Goal: Task Accomplishment & Management: Use online tool/utility

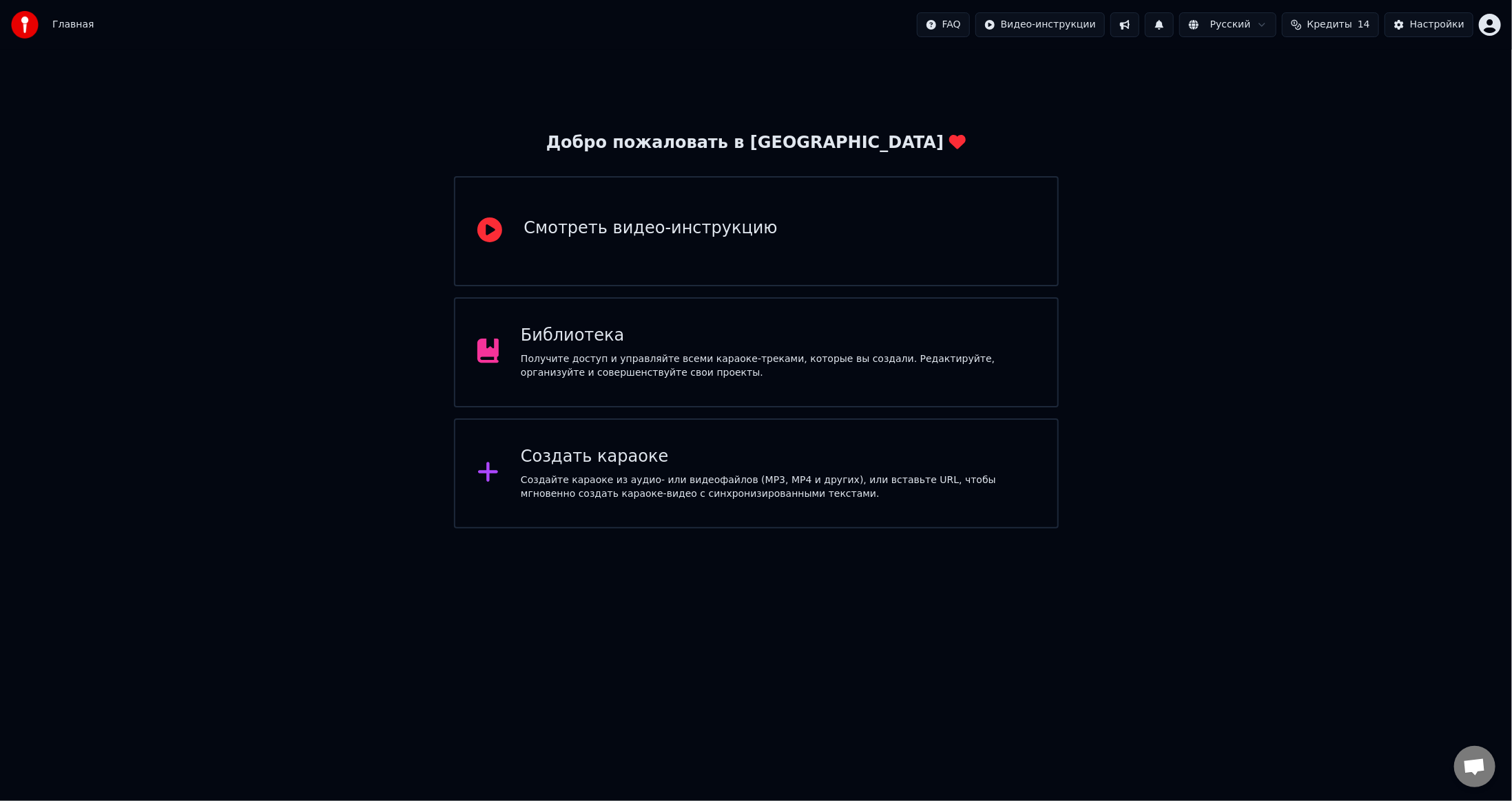
click at [630, 465] on div "Создать караоке" at bounding box center [777, 457] width 515 height 22
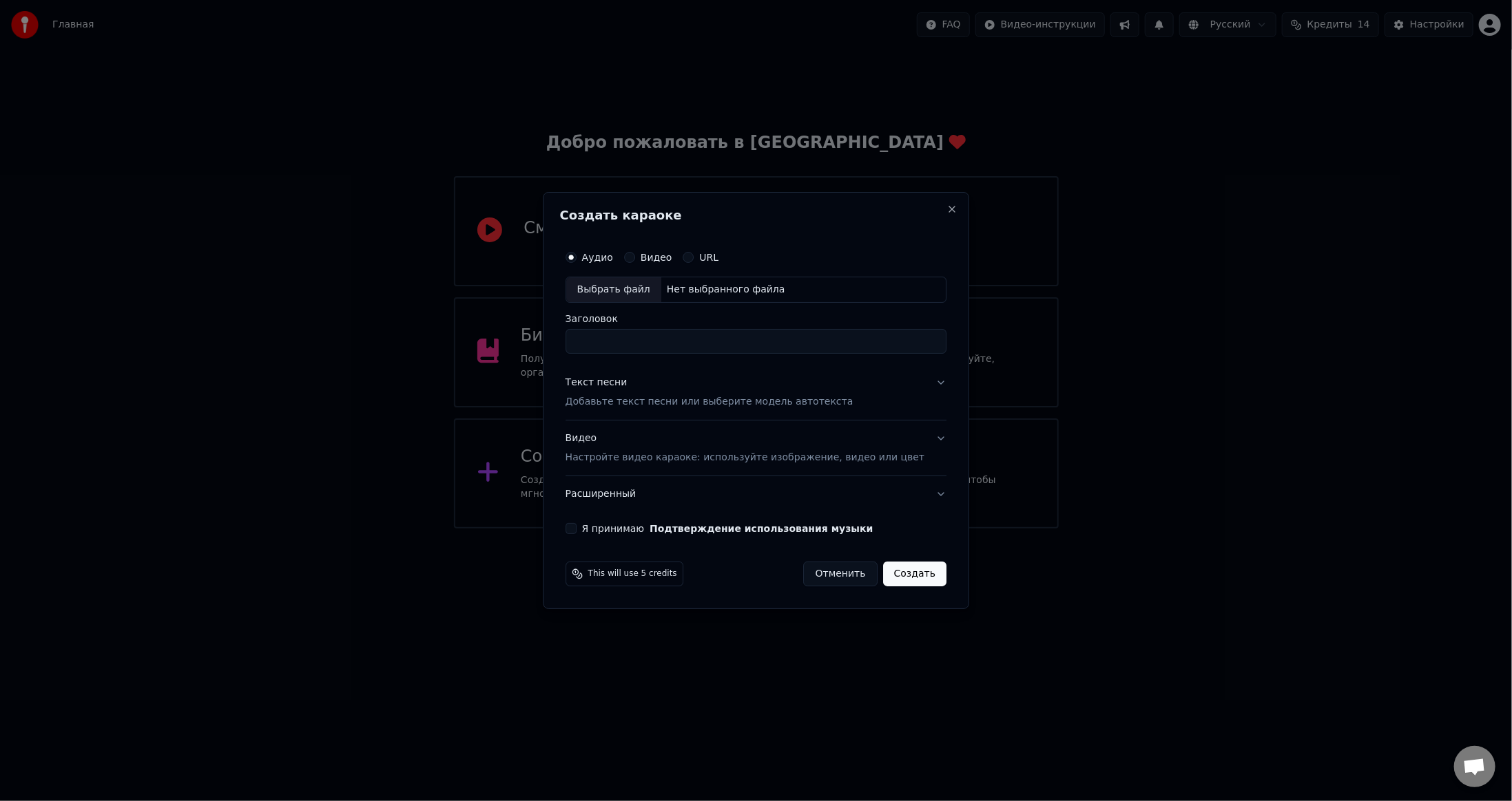
click at [923, 438] on button "Видео Настройте видео караоке: используйте изображение, видео или цвет" at bounding box center [756, 448] width 381 height 55
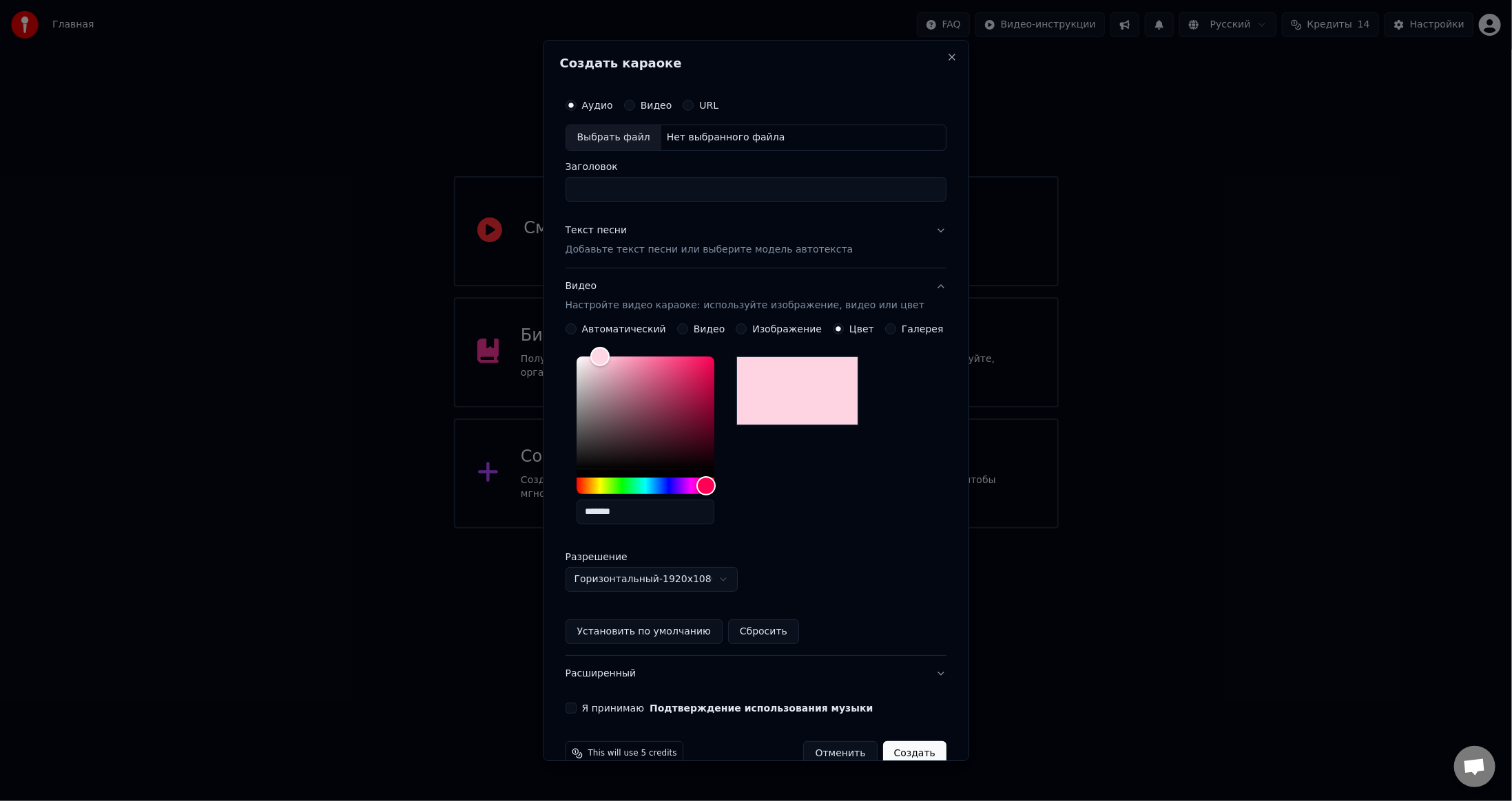
drag, startPoint x: 646, startPoint y: 515, endPoint x: 553, endPoint y: 520, distance: 93.1
click at [553, 520] on div "**********" at bounding box center [756, 400] width 427 height 721
click at [823, 755] on button "Отменить" at bounding box center [840, 754] width 73 height 25
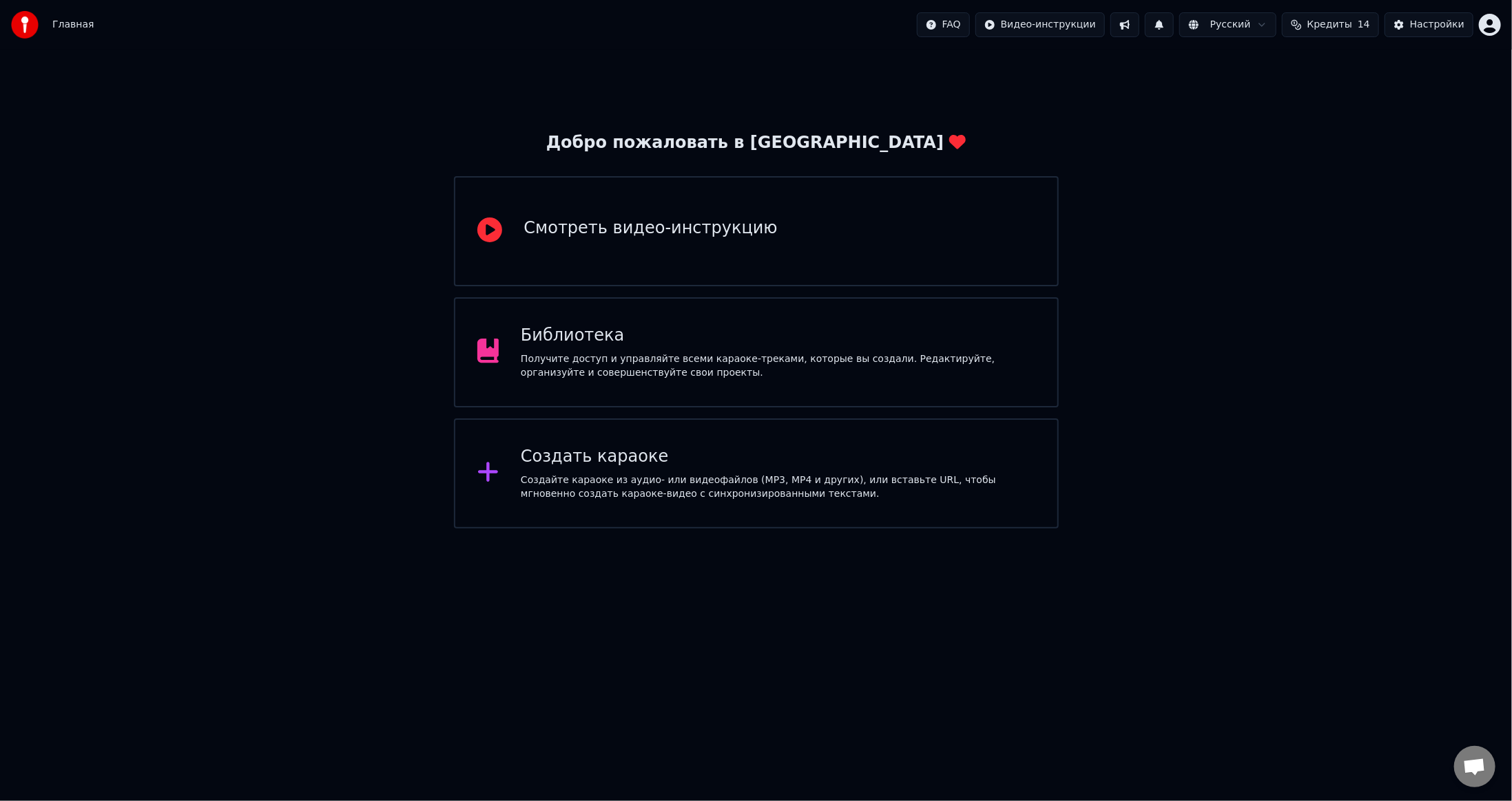
click at [691, 352] on div "Получите доступ и управляйте всеми караоке-треками, которые вы создали. Редакти…" at bounding box center [777, 366] width 515 height 28
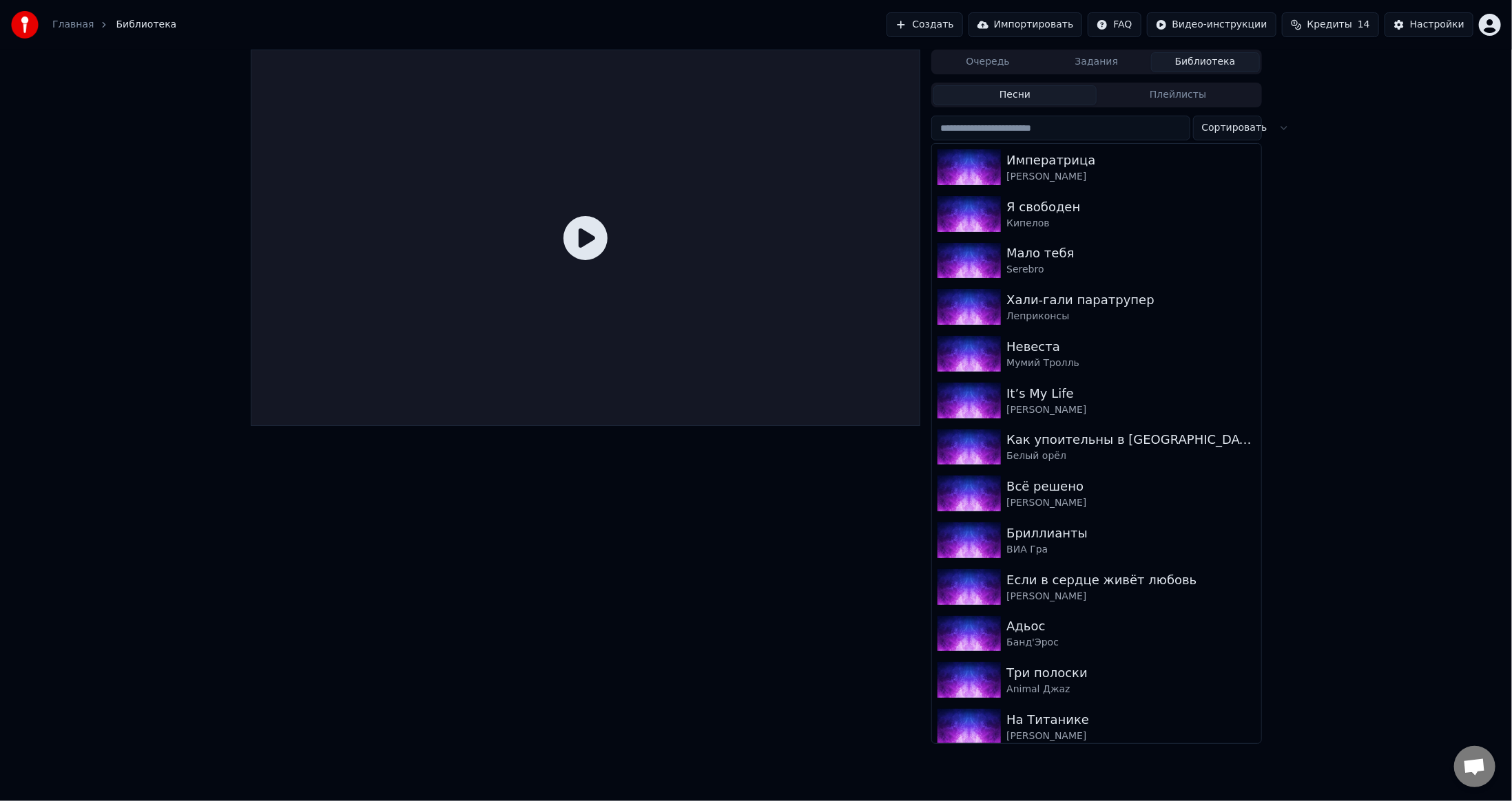
click at [1079, 131] on input "search" at bounding box center [1060, 128] width 258 height 25
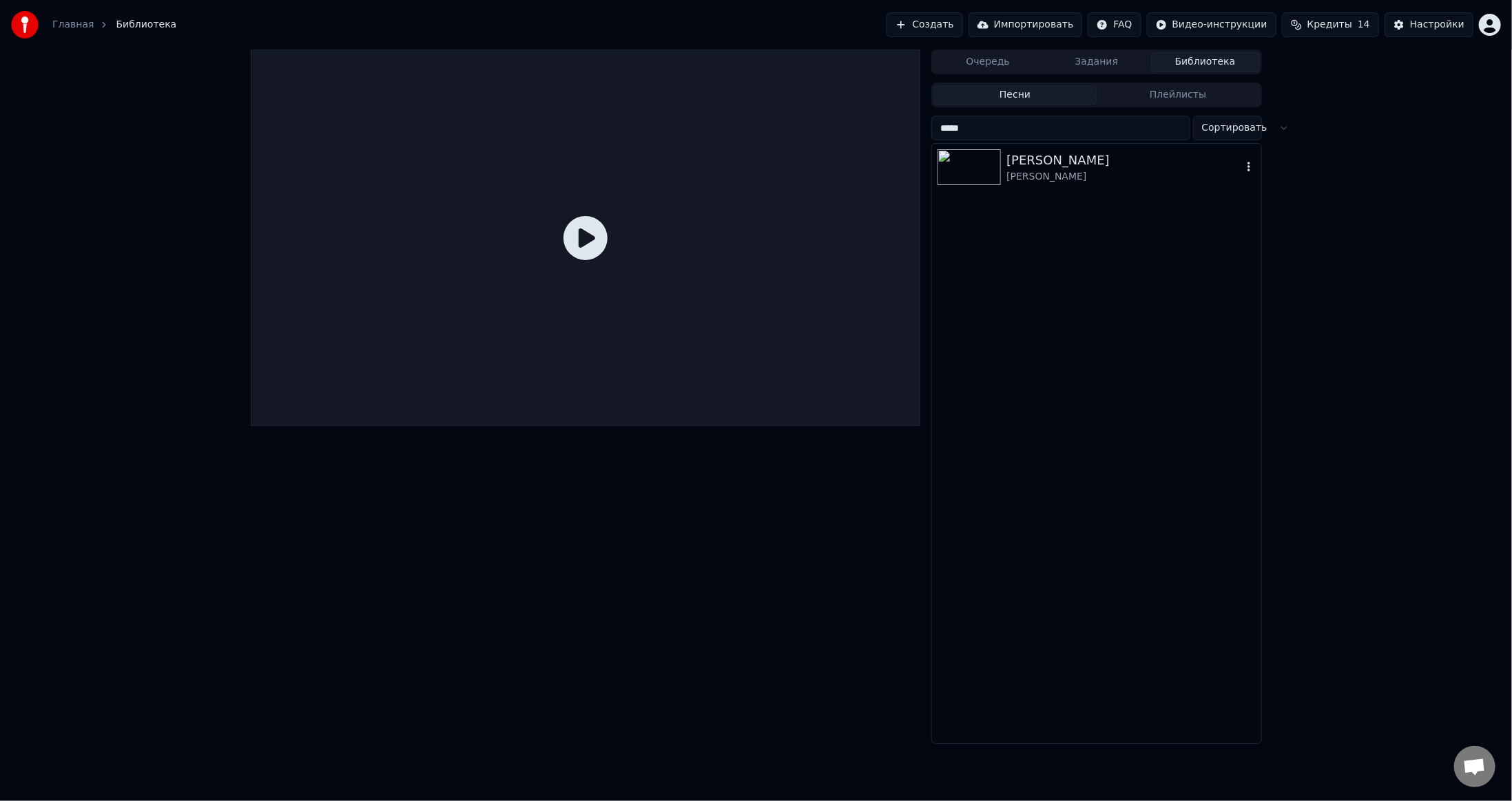
type input "*****"
click at [987, 157] on img at bounding box center [969, 167] width 63 height 36
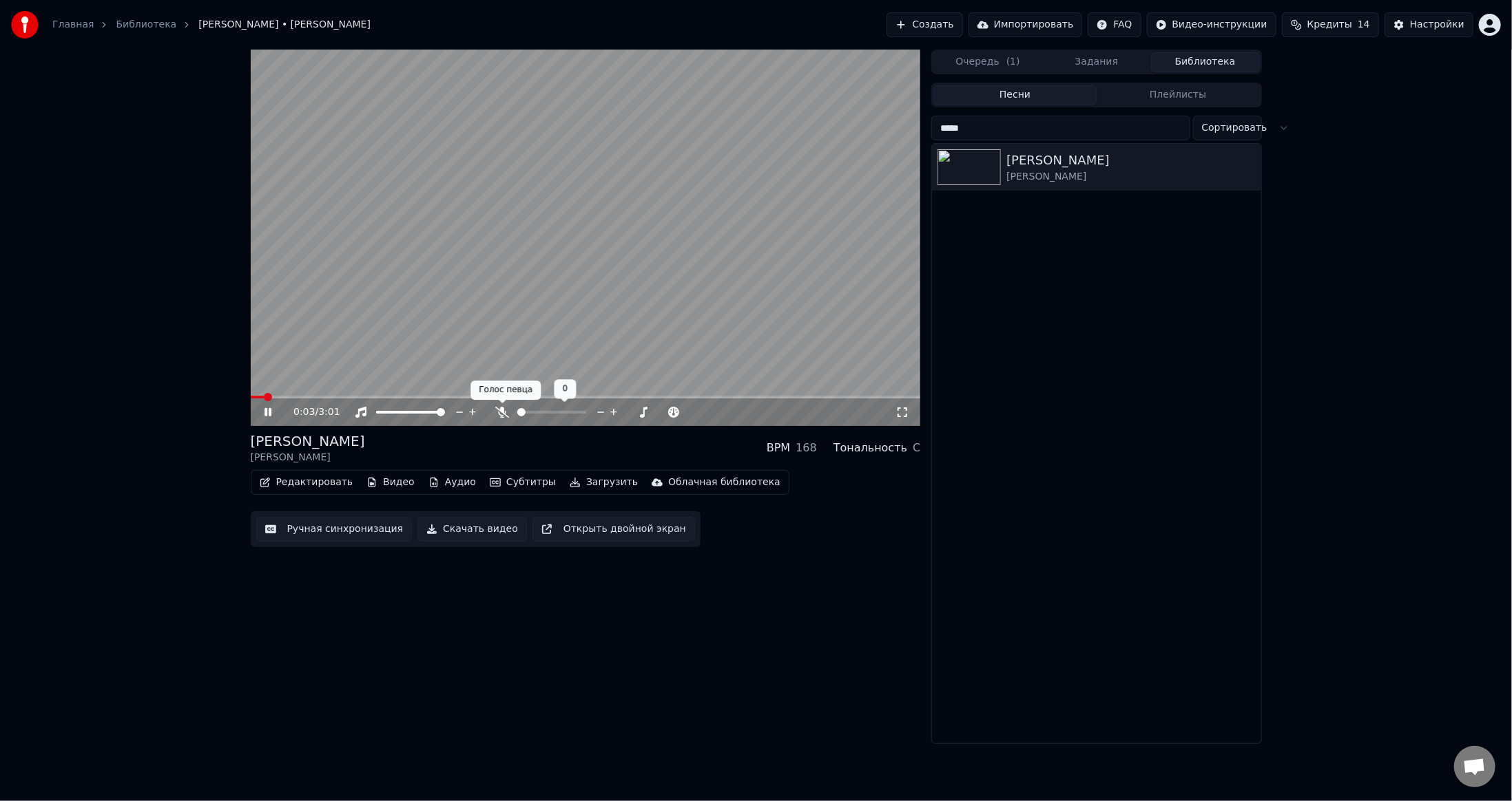
click at [502, 413] on icon at bounding box center [502, 413] width 14 height 11
click at [636, 294] on video at bounding box center [585, 237] width 670 height 376
click at [377, 480] on button "Видео" at bounding box center [391, 482] width 59 height 19
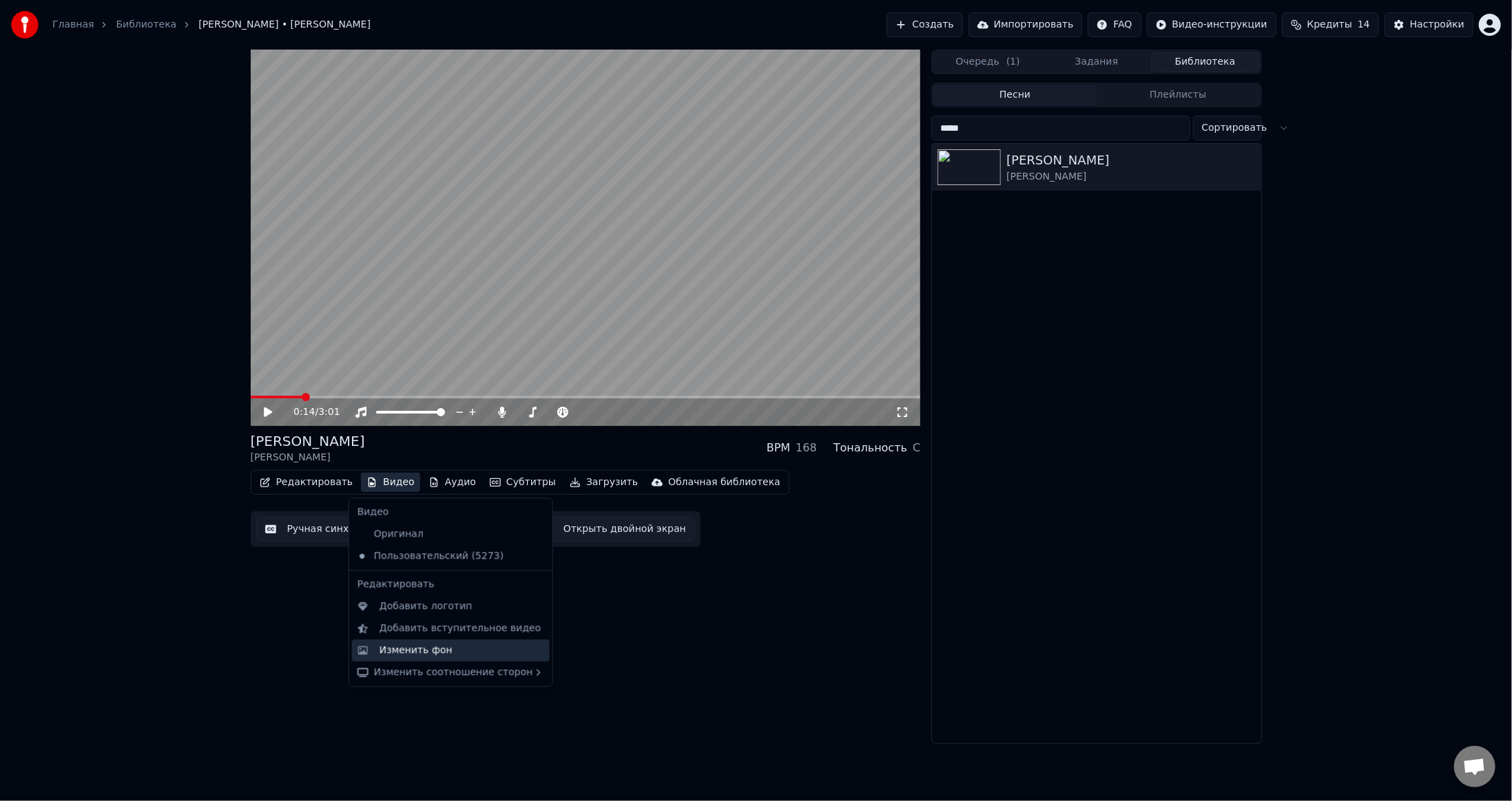
click at [427, 644] on div "Изменить фон" at bounding box center [416, 650] width 73 height 14
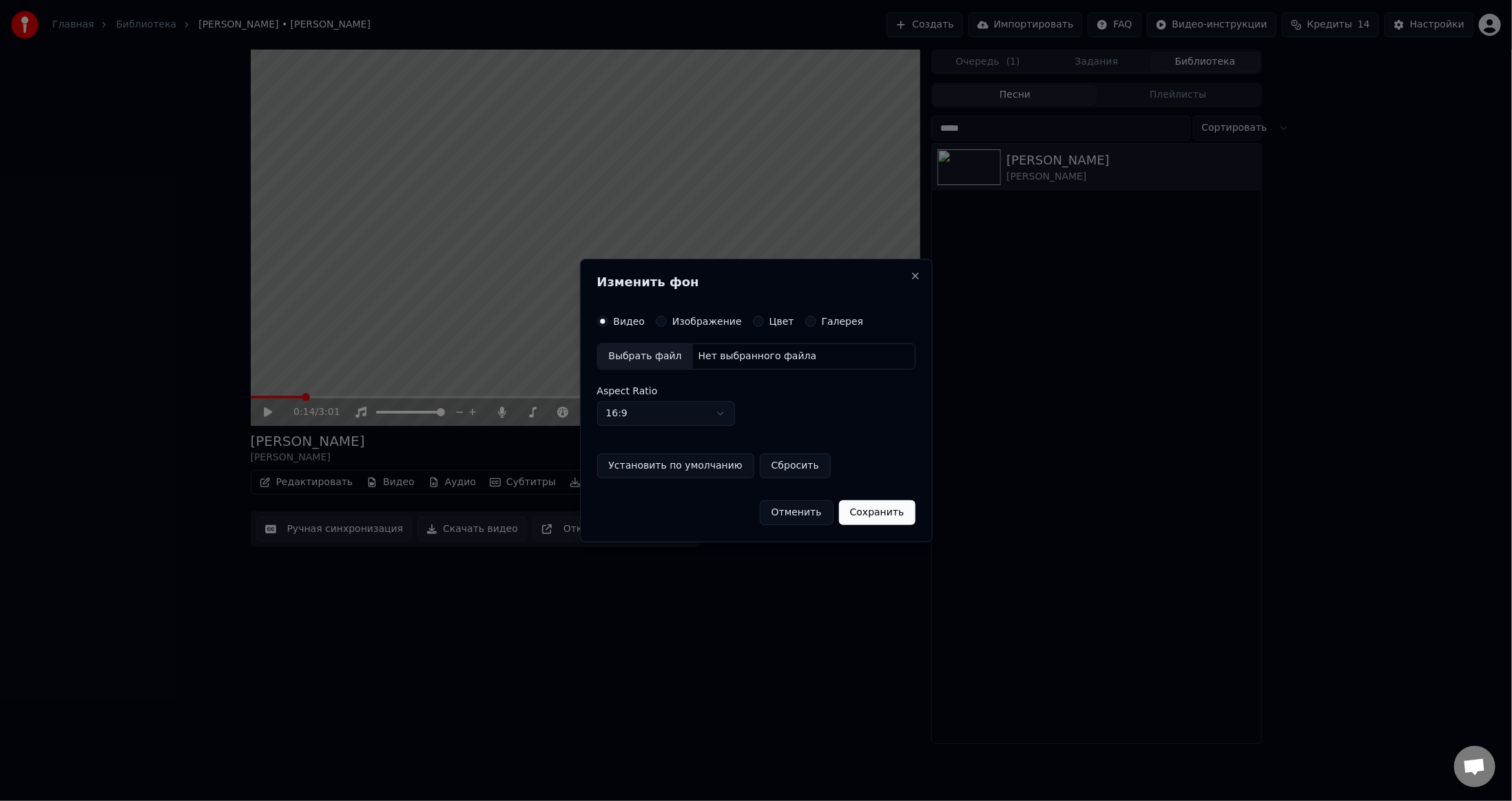
click at [755, 325] on div "Цвет" at bounding box center [774, 322] width 42 height 11
click at [753, 323] on button "Цвет" at bounding box center [759, 322] width 11 height 11
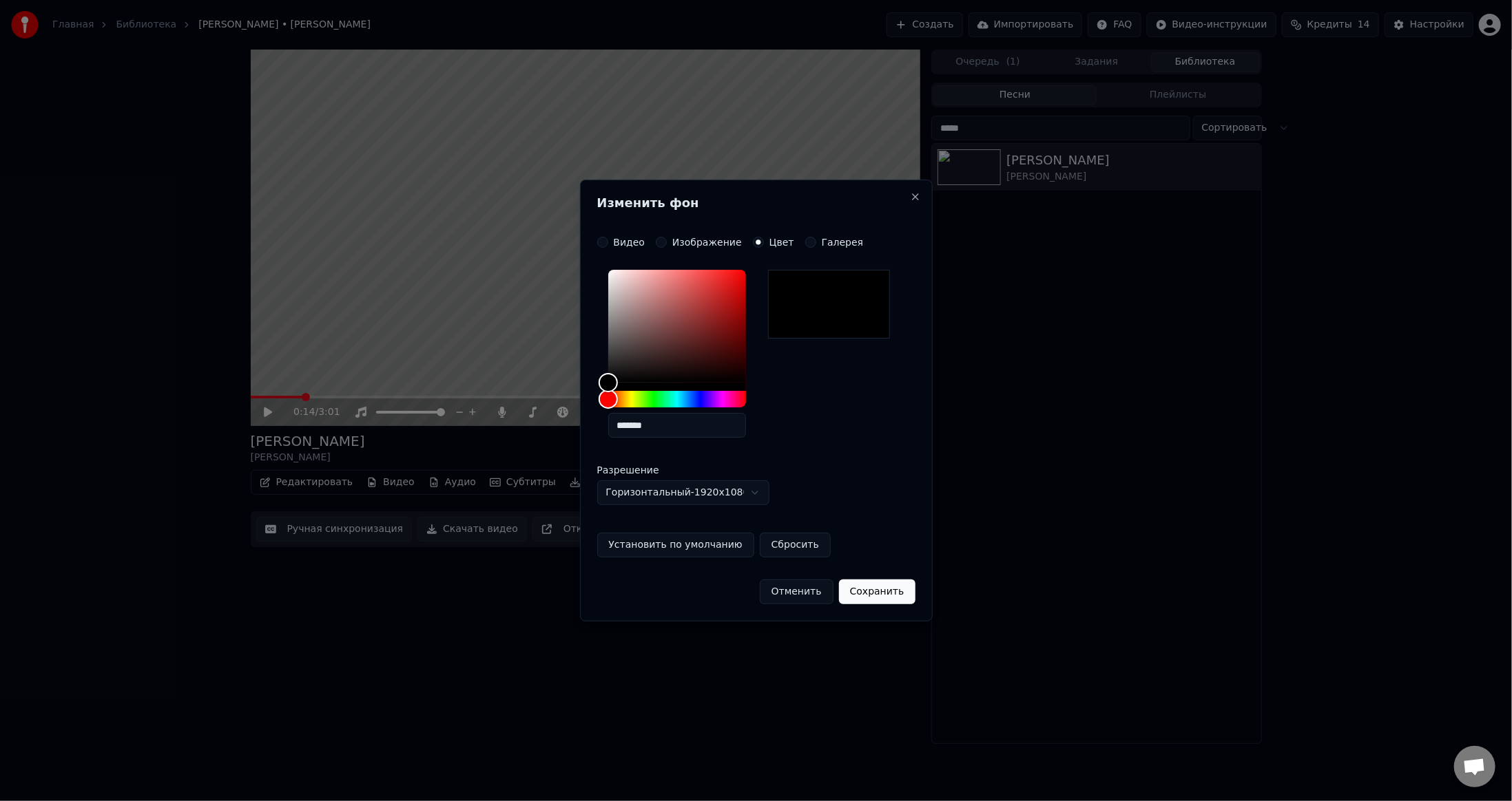
drag, startPoint x: 661, startPoint y: 427, endPoint x: 530, endPoint y: 438, distance: 131.5
click at [535, 438] on body "**********" at bounding box center [756, 400] width 1512 height 801
paste input "text"
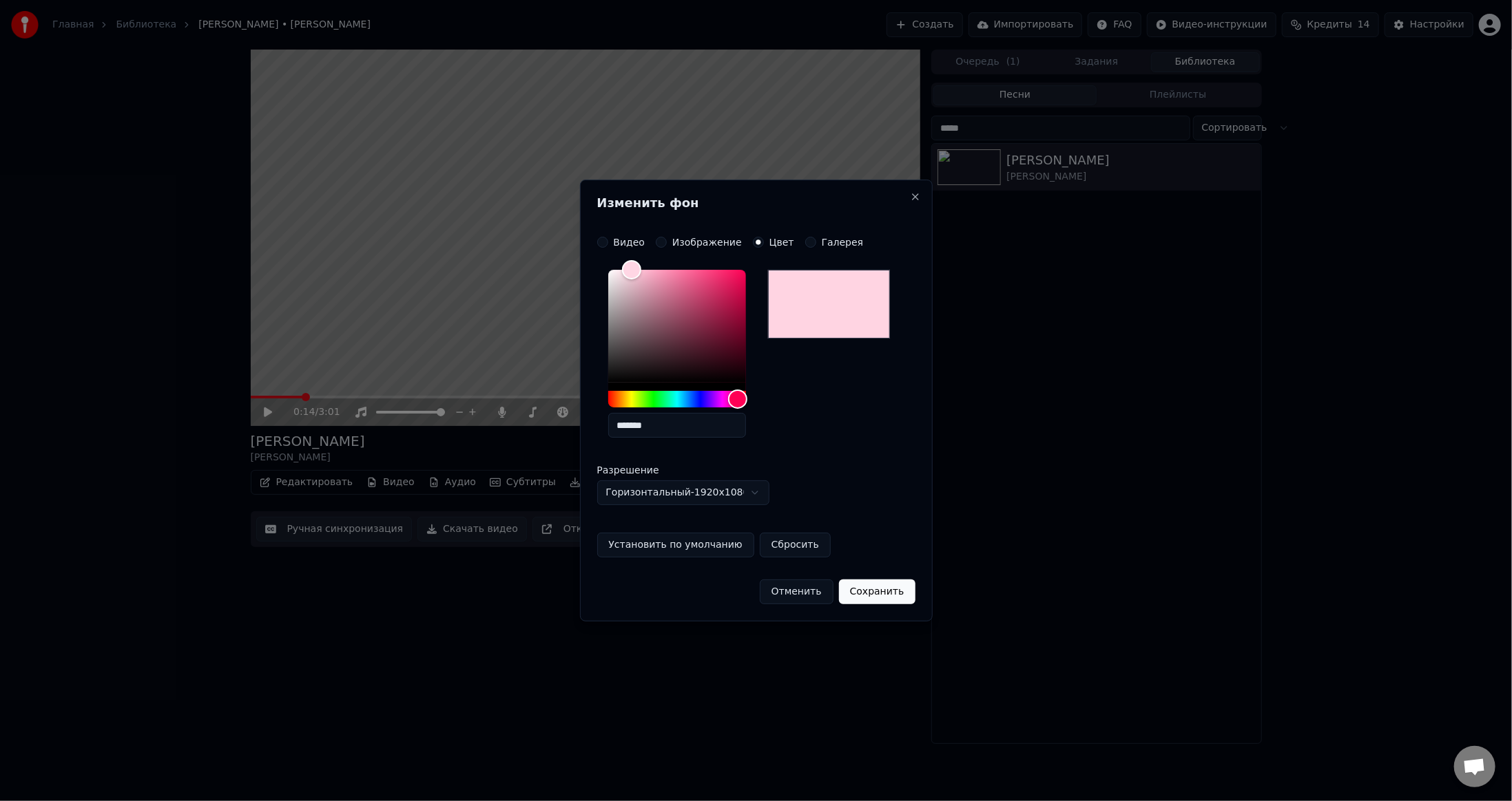
type input "*******"
click at [883, 589] on button "Сохранить" at bounding box center [877, 591] width 76 height 25
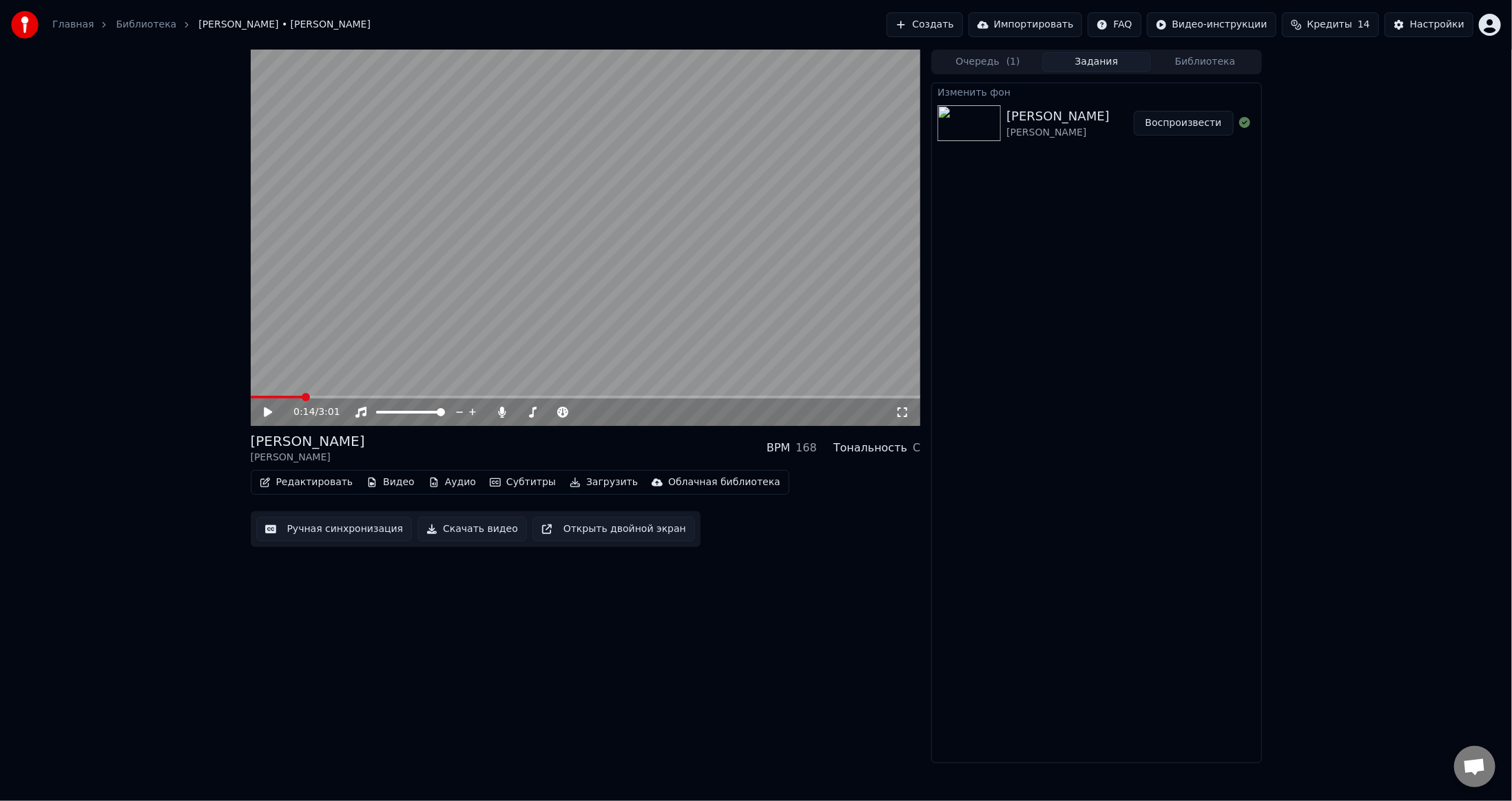
click at [1173, 122] on button "Воспроизвести" at bounding box center [1184, 123] width 100 height 25
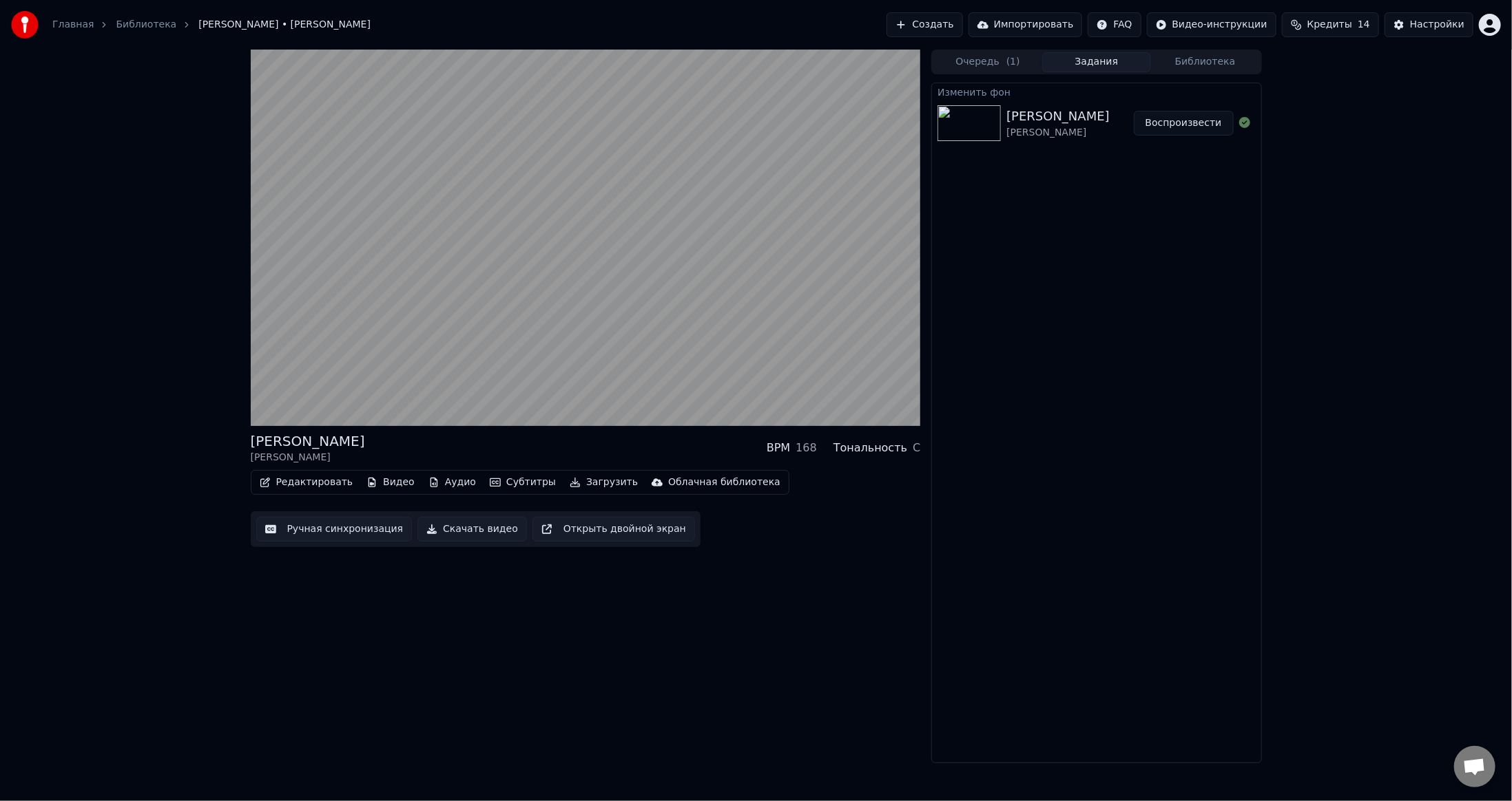
click at [574, 485] on button "Загрузить" at bounding box center [603, 482] width 79 height 19
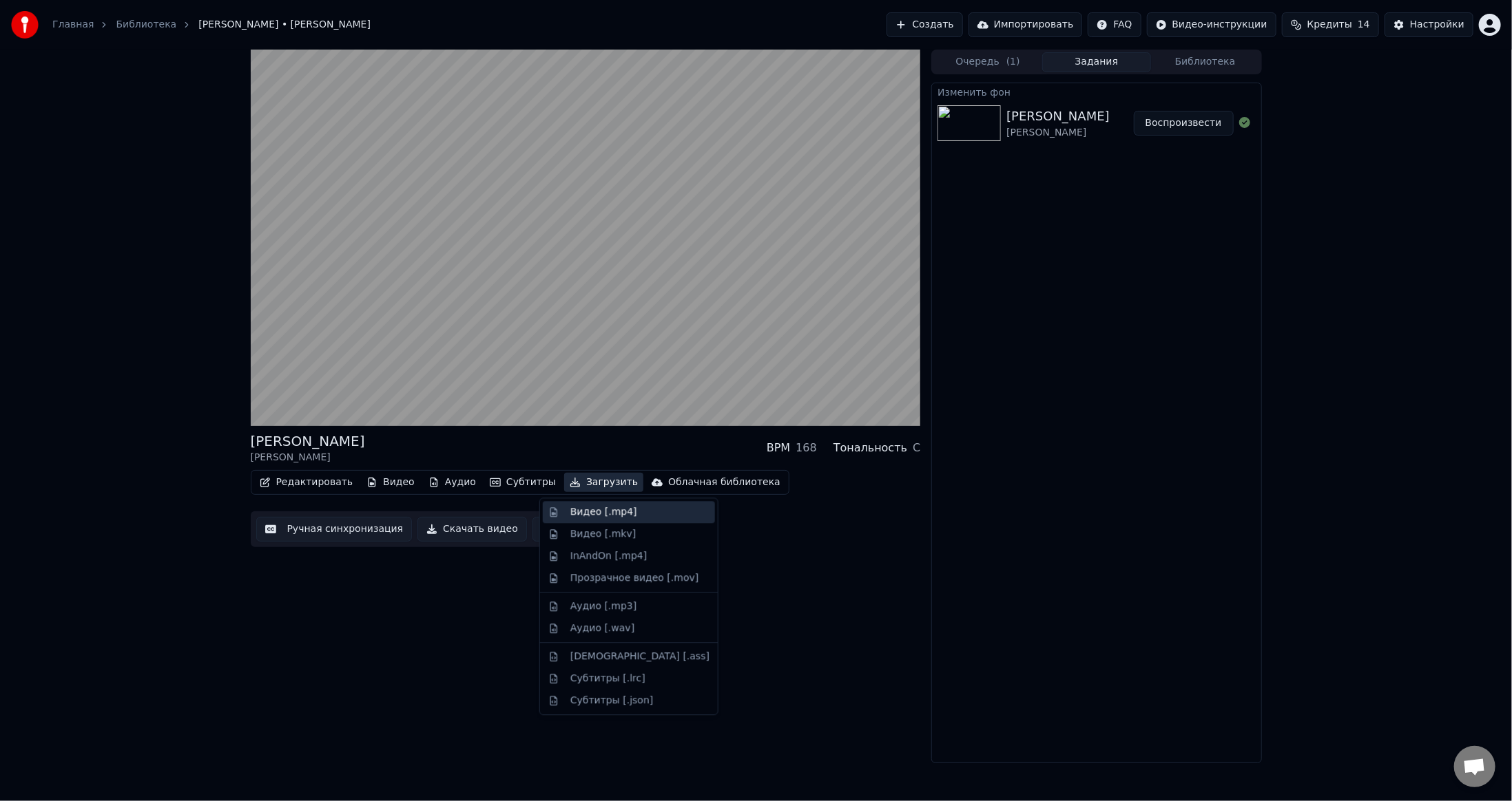
click at [584, 515] on div "Видео [.mp4]" at bounding box center [604, 512] width 67 height 14
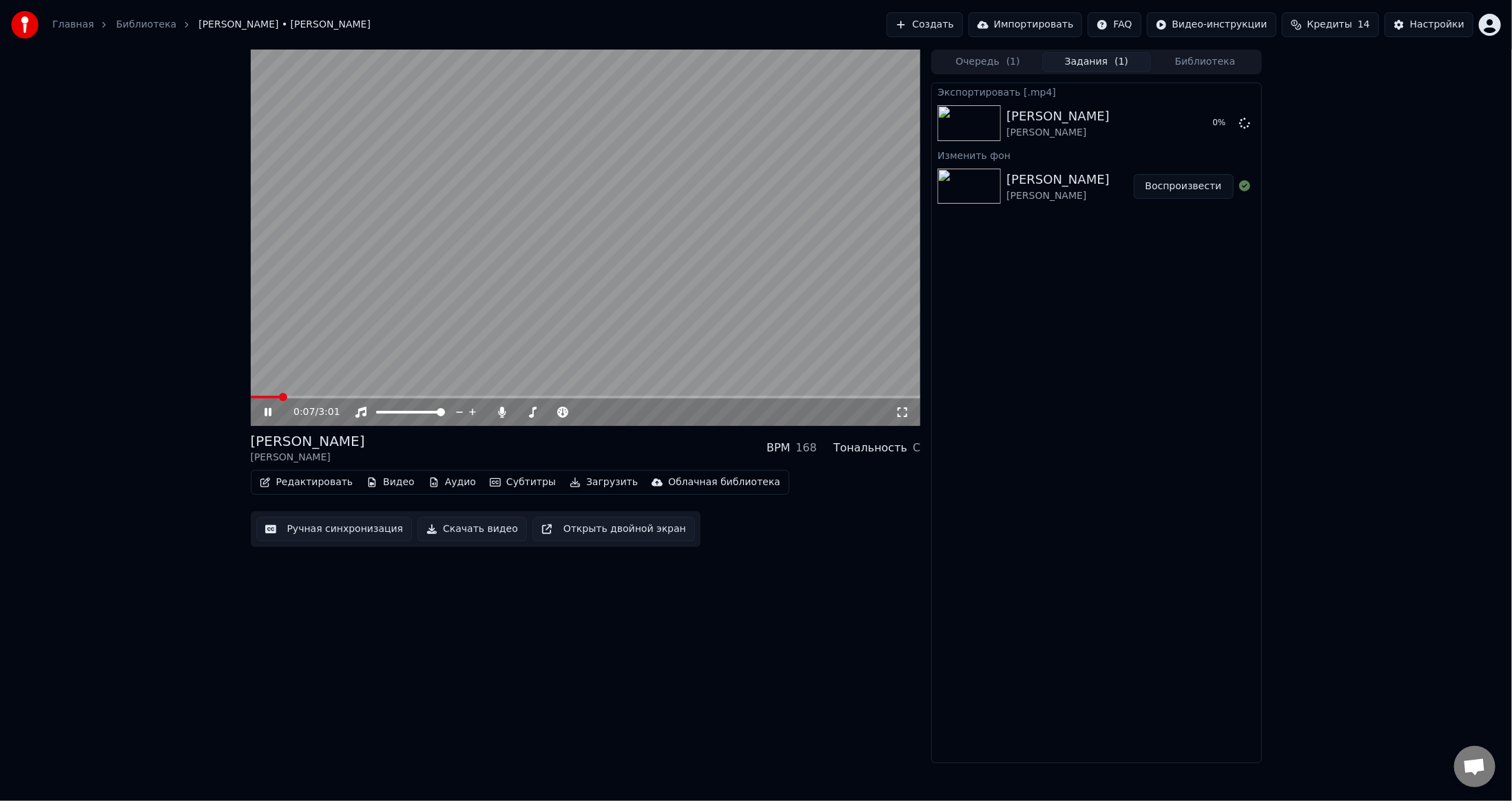
click at [562, 272] on video at bounding box center [585, 237] width 670 height 376
click at [657, 629] on div "0:08 / 3:01 [PERSON_NAME] [PERSON_NAME] BPM 168 Тональность C Редактировать Вид…" at bounding box center [585, 406] width 670 height 714
click at [978, 65] on button "Очередь ( 1 )" at bounding box center [987, 62] width 109 height 20
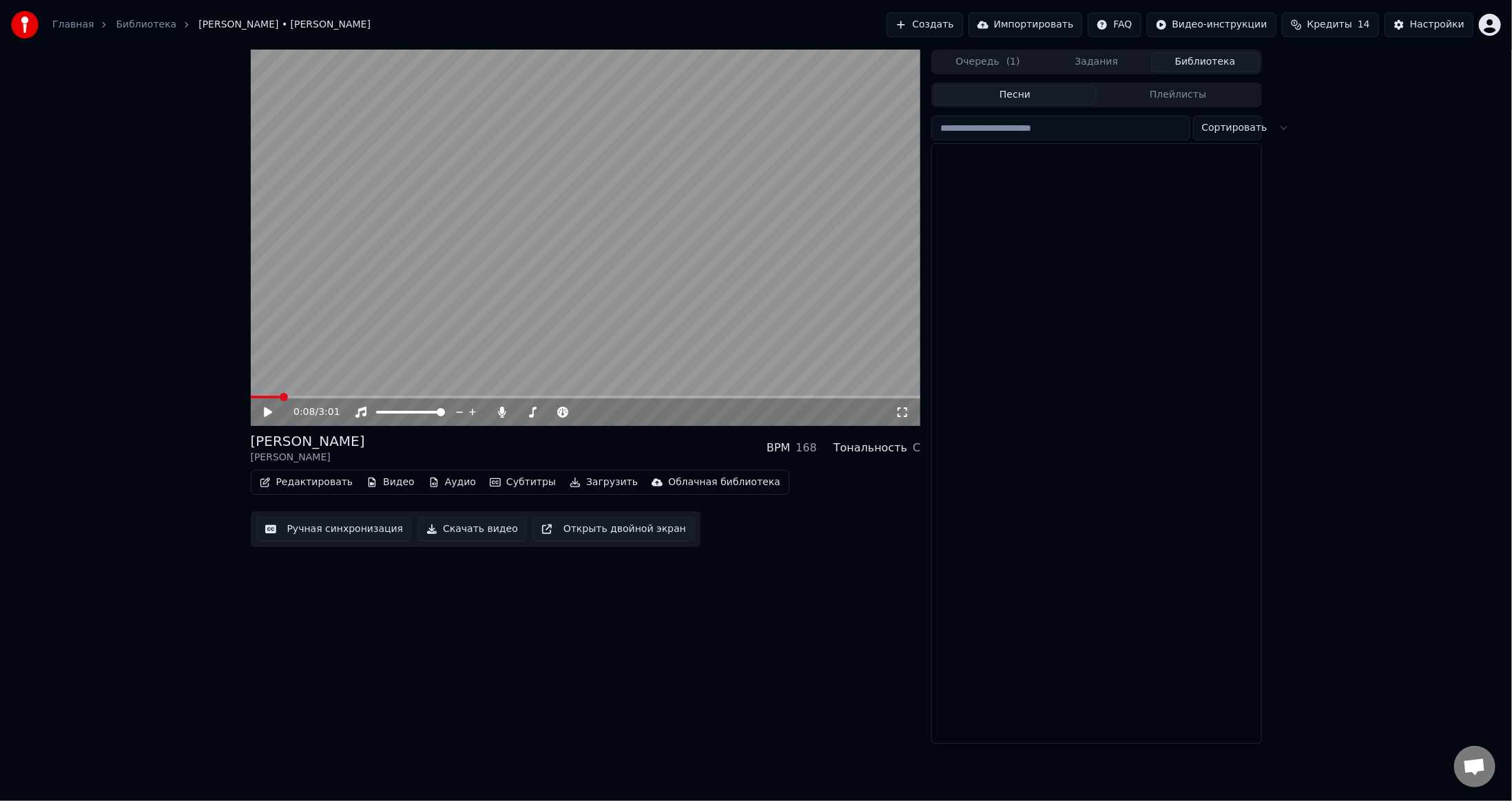
click at [1206, 57] on button "Библиотека" at bounding box center [1205, 62] width 109 height 20
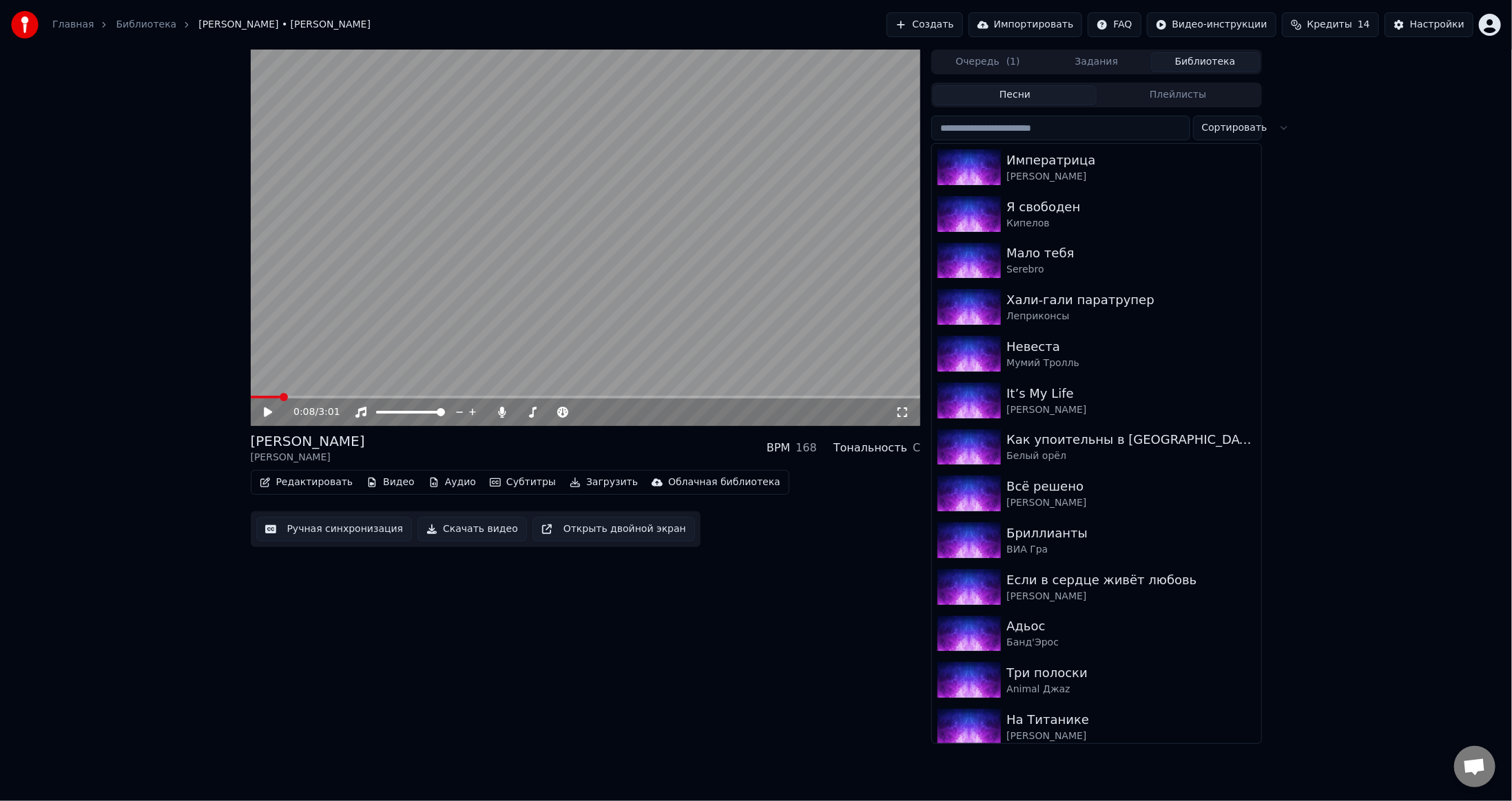
click at [1033, 130] on input "search" at bounding box center [1060, 128] width 258 height 25
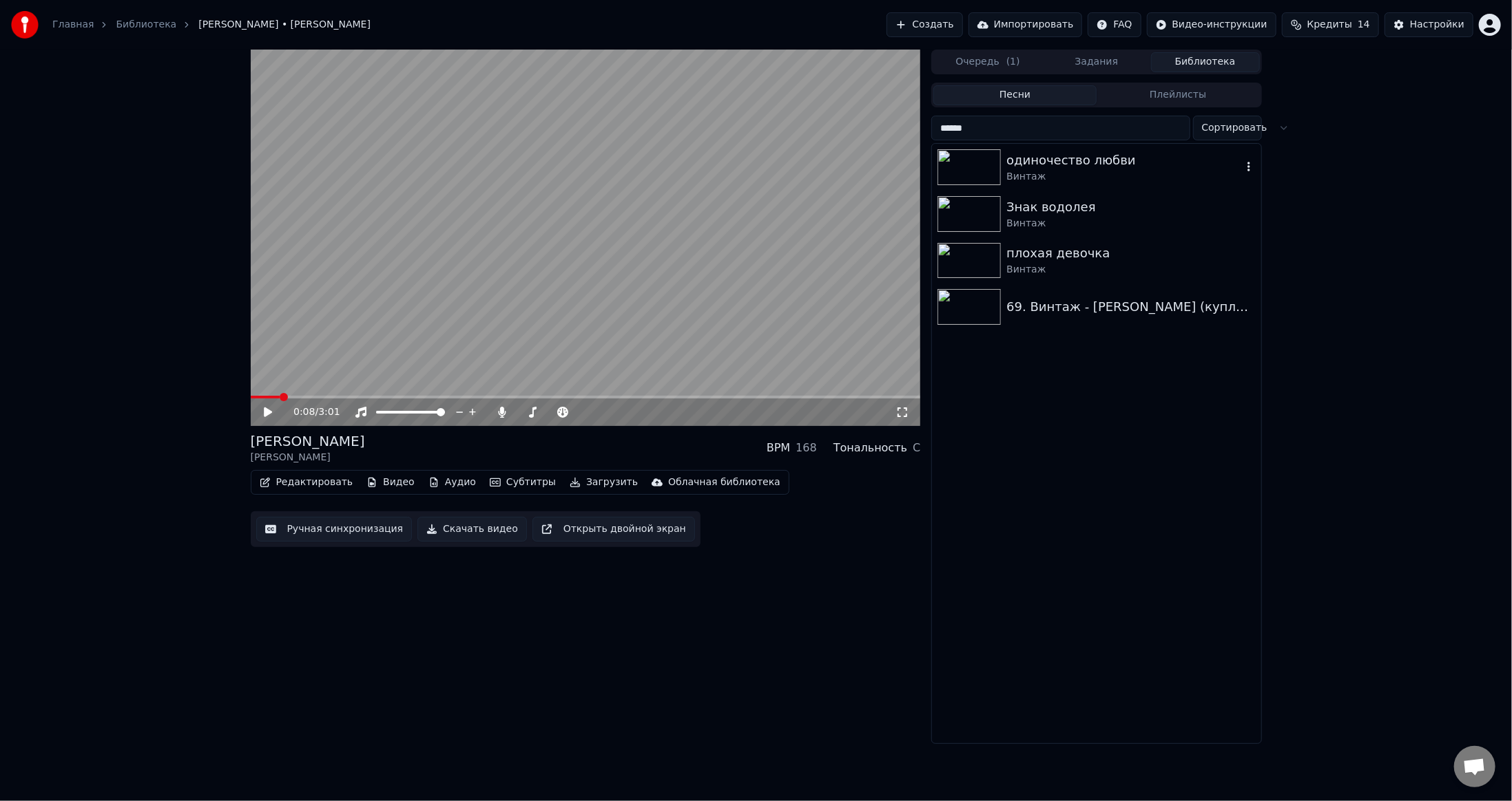
type input "******"
click at [973, 163] on img at bounding box center [969, 167] width 63 height 36
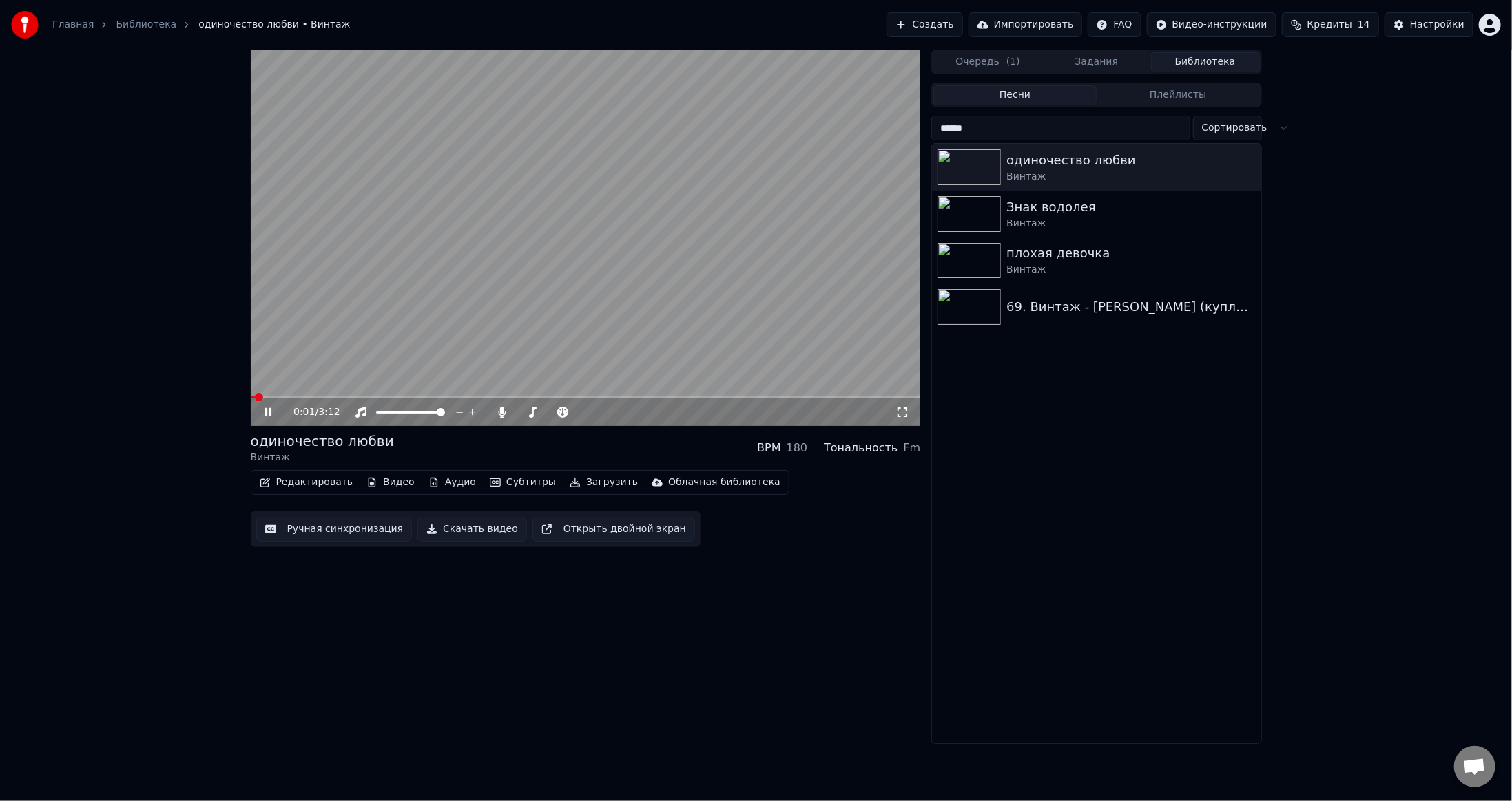
click at [376, 485] on button "Видео" at bounding box center [391, 482] width 59 height 19
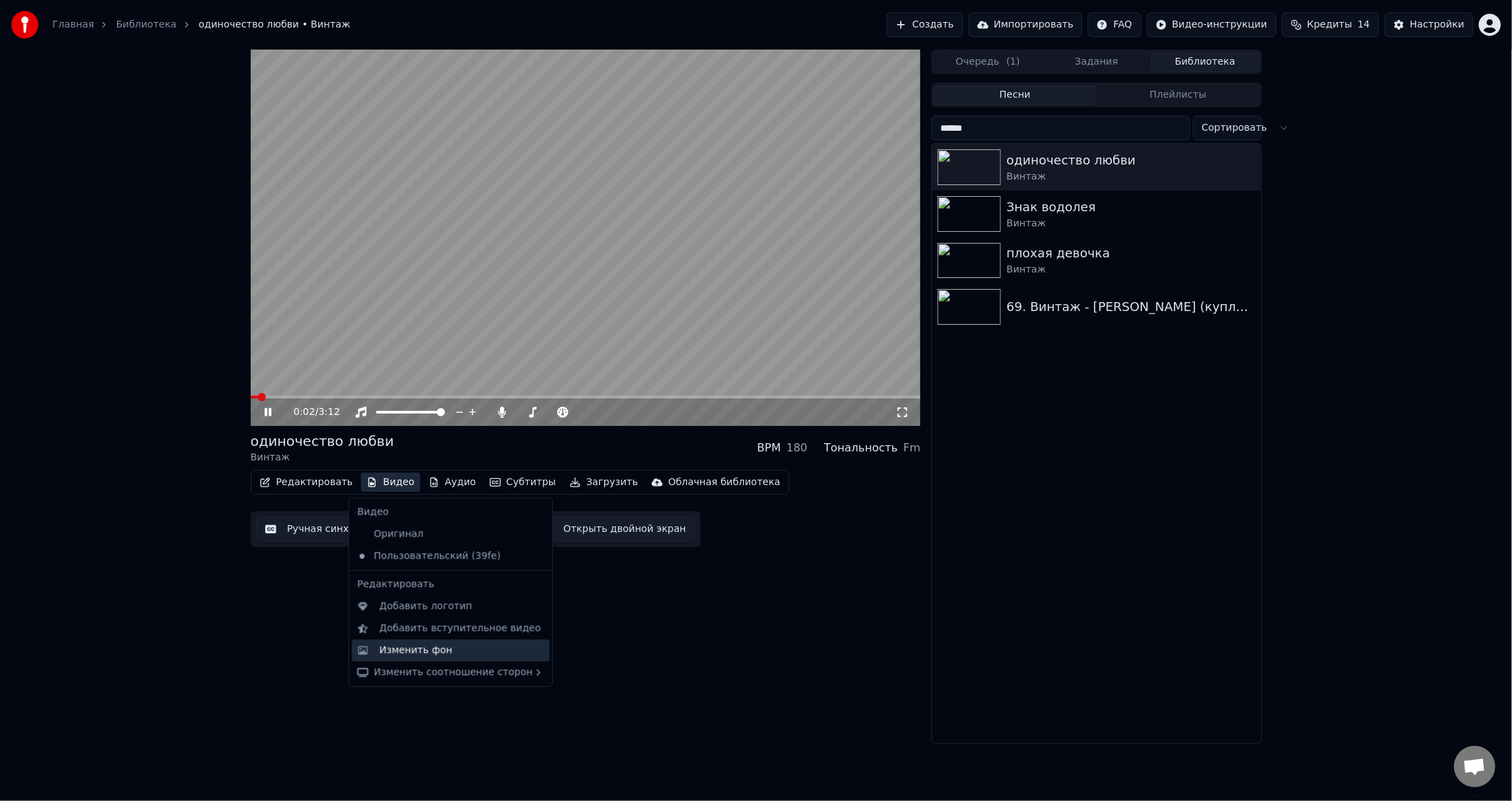
click at [405, 658] on div "Изменить фон" at bounding box center [450, 651] width 198 height 22
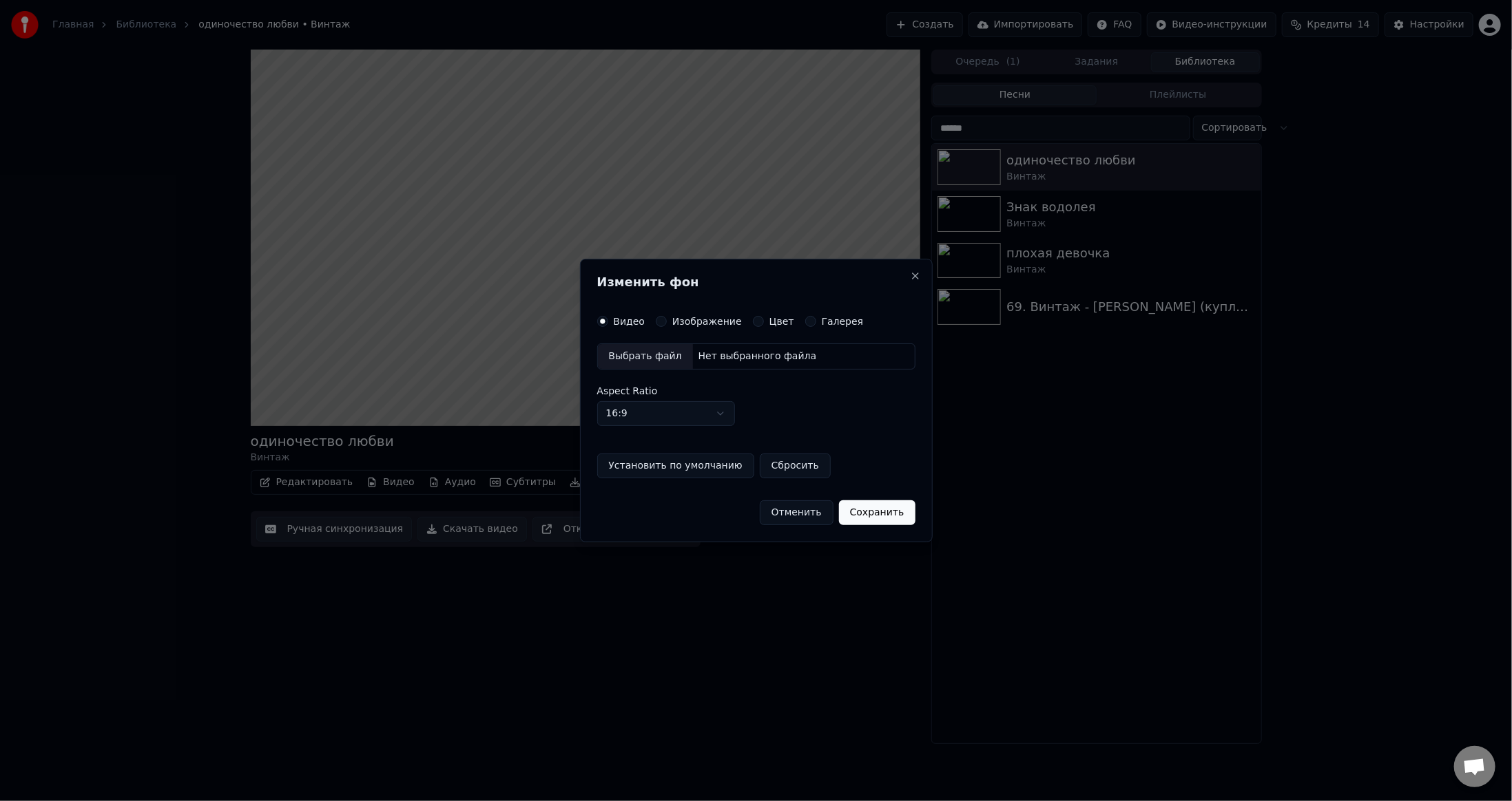
click at [753, 319] on button "Цвет" at bounding box center [759, 322] width 11 height 11
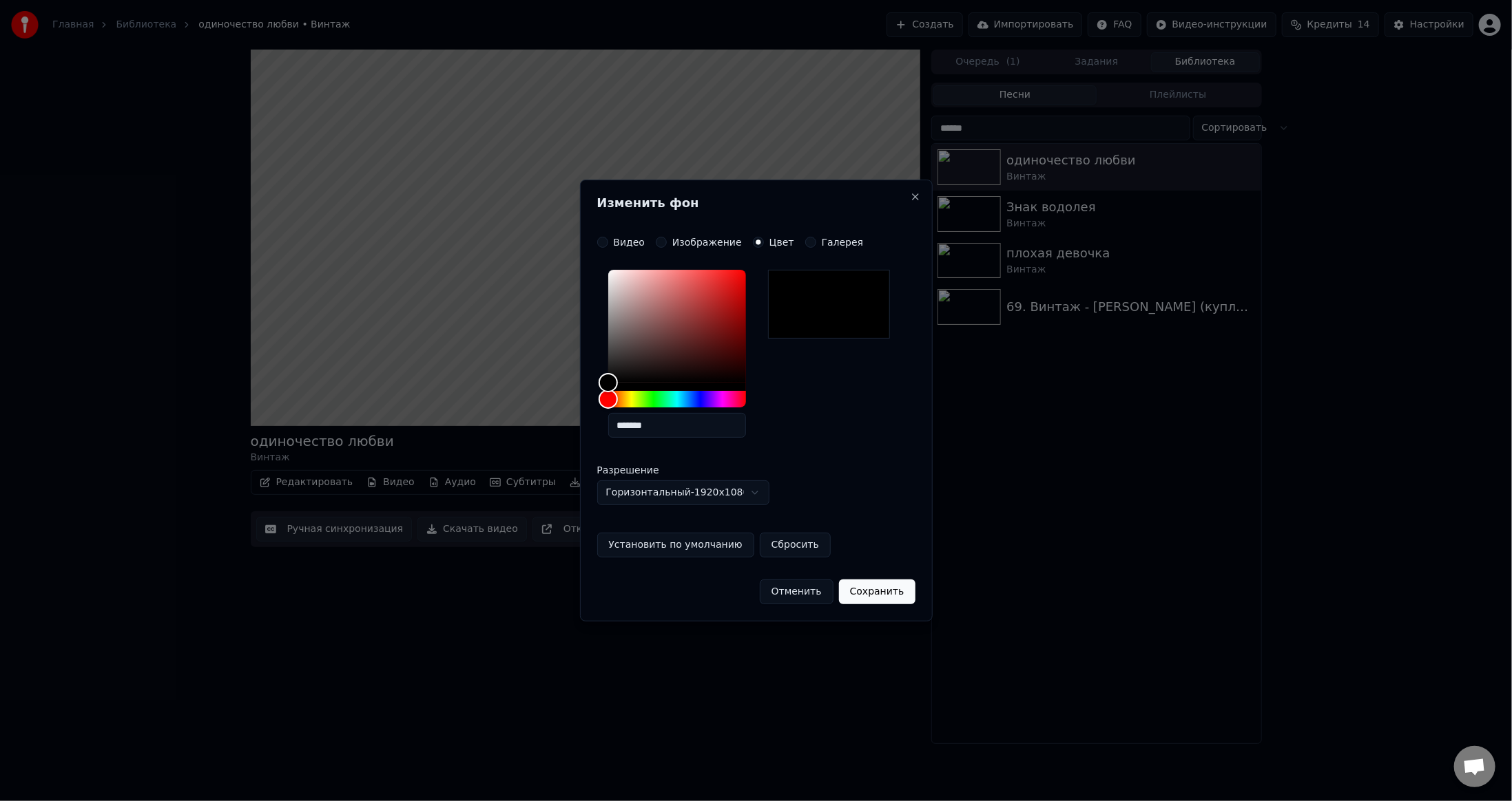
drag, startPoint x: 678, startPoint y: 430, endPoint x: 545, endPoint y: 432, distance: 133.0
click at [545, 432] on body "**********" at bounding box center [756, 400] width 1512 height 801
paste input "text"
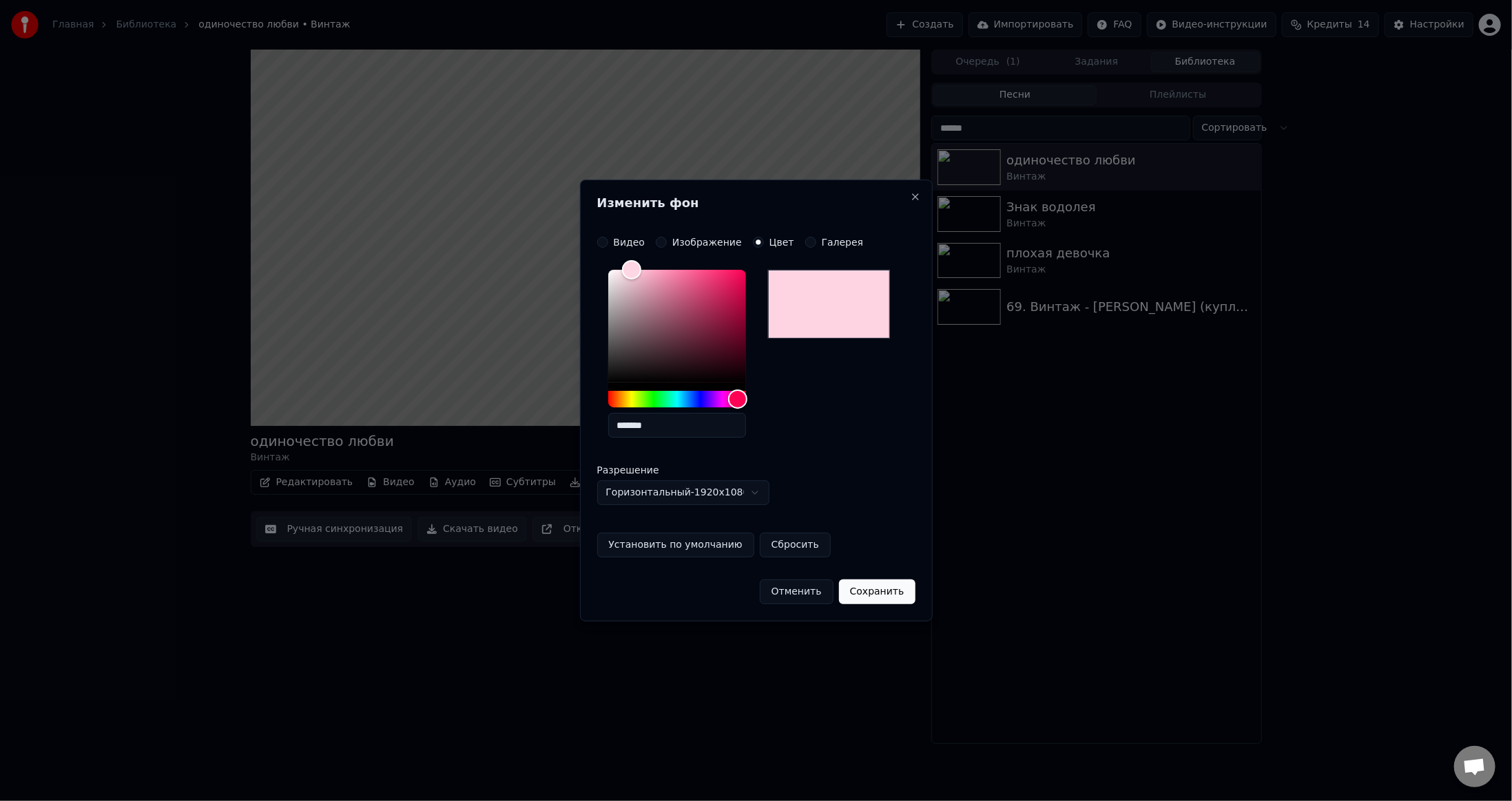
type input "*******"
click at [881, 593] on button "Сохранить" at bounding box center [877, 591] width 76 height 25
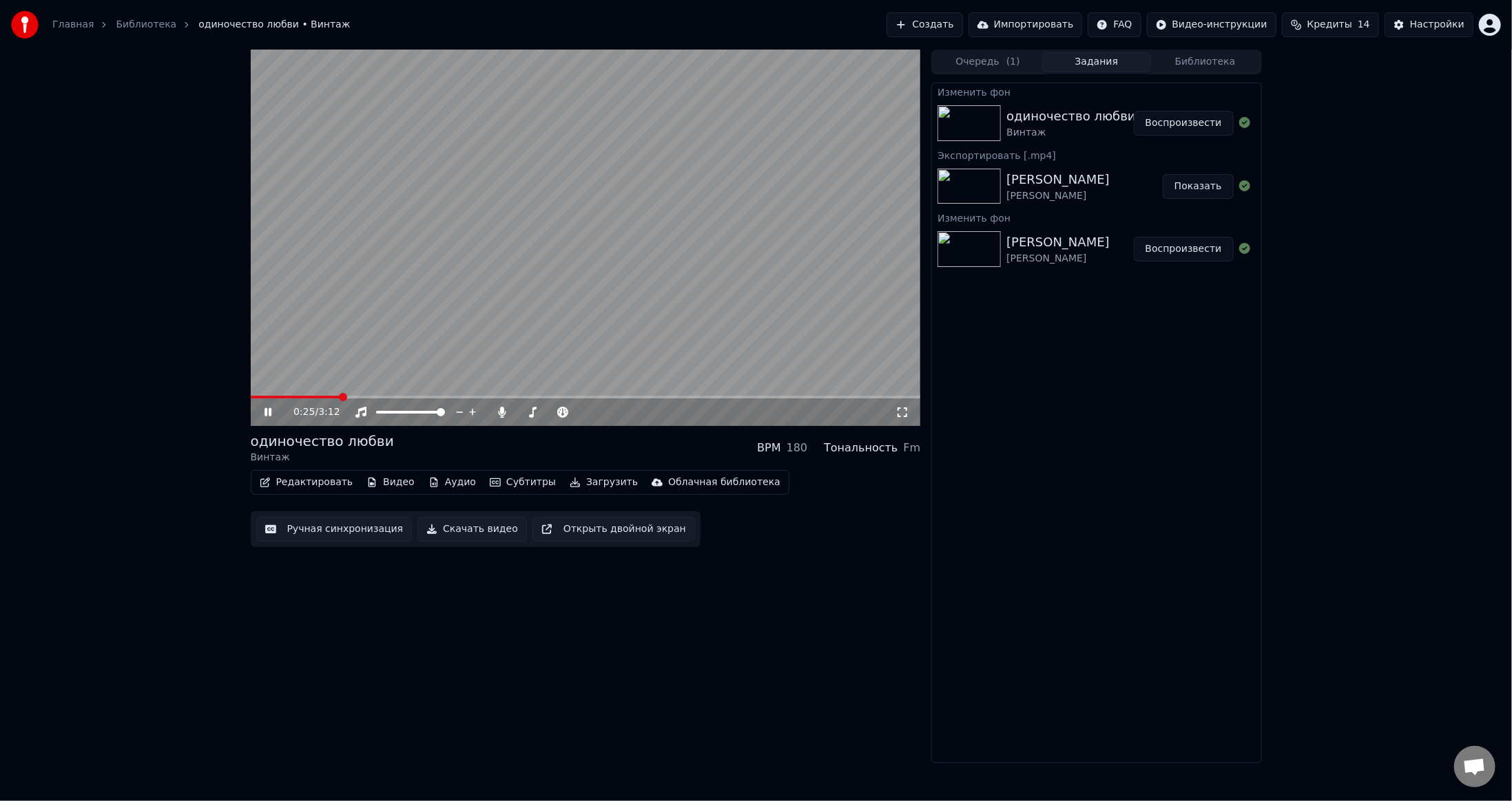
click at [593, 270] on video at bounding box center [585, 237] width 670 height 376
click at [1001, 124] on div at bounding box center [972, 123] width 69 height 36
click at [1158, 121] on button "Воспроизвести" at bounding box center [1184, 123] width 100 height 25
click at [587, 485] on button "Загрузить" at bounding box center [603, 482] width 79 height 19
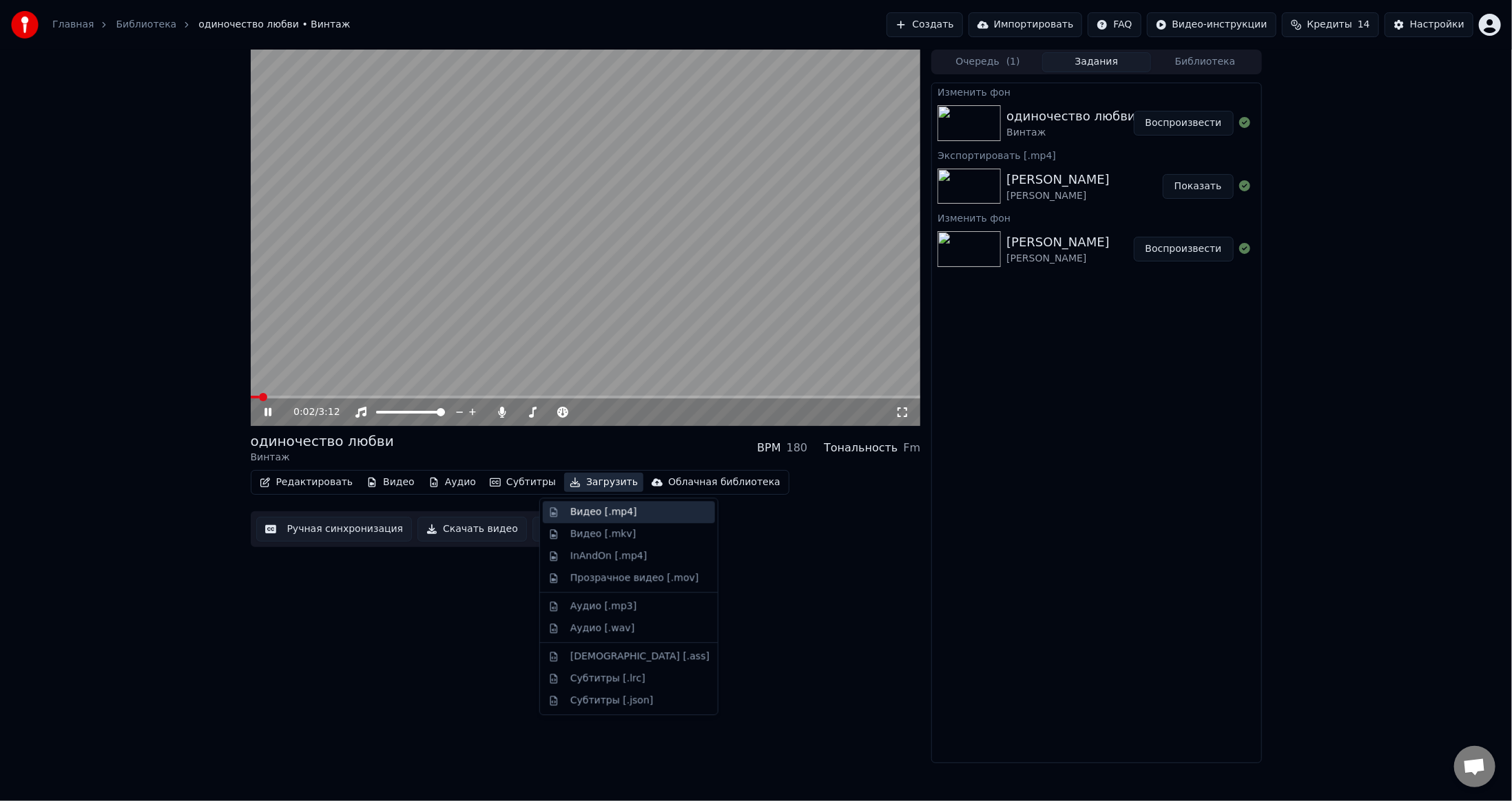
click at [599, 507] on div "Видео [.mp4]" at bounding box center [604, 512] width 67 height 14
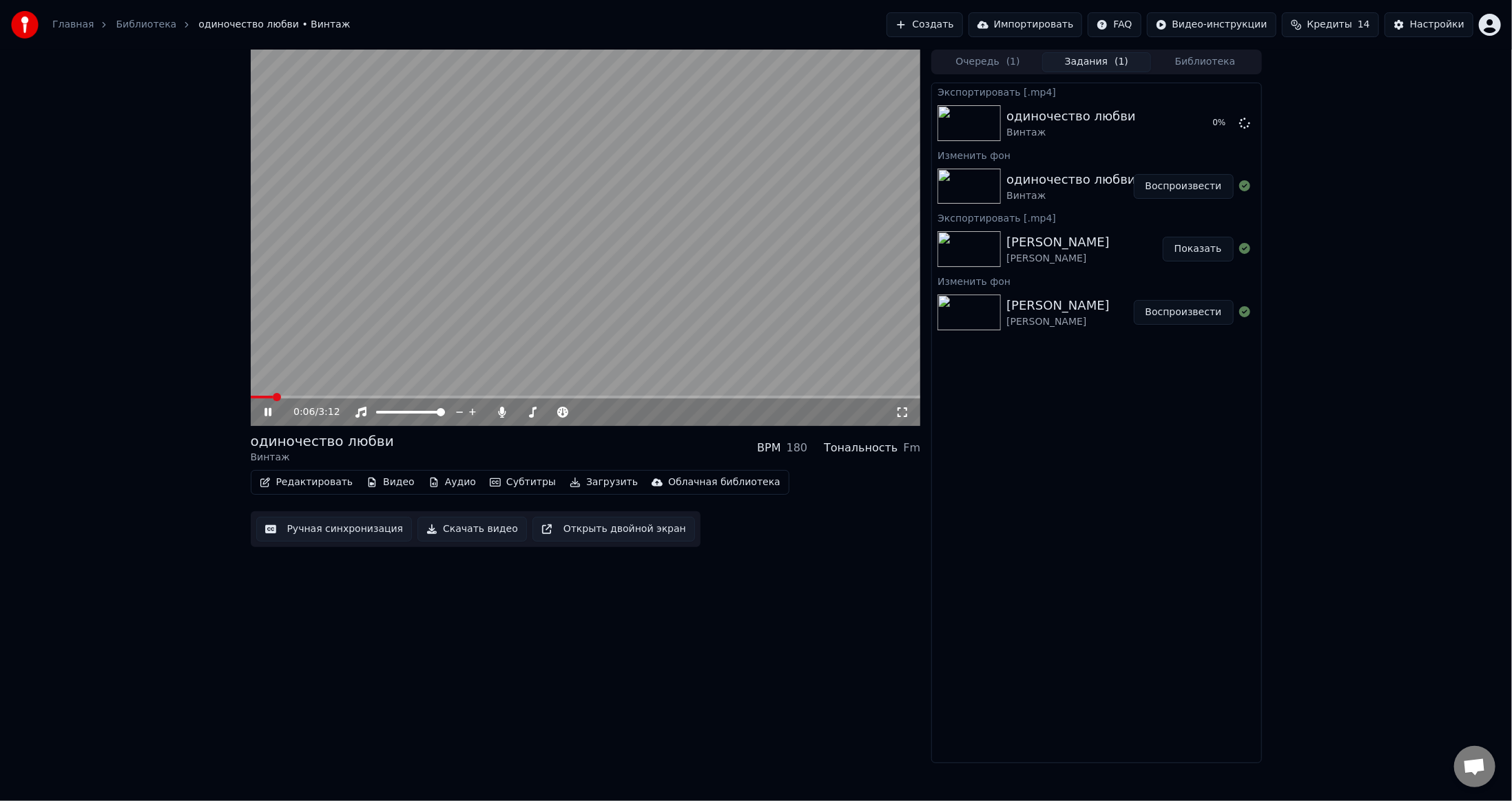
click at [733, 309] on video at bounding box center [585, 237] width 670 height 376
